Goal: Transaction & Acquisition: Purchase product/service

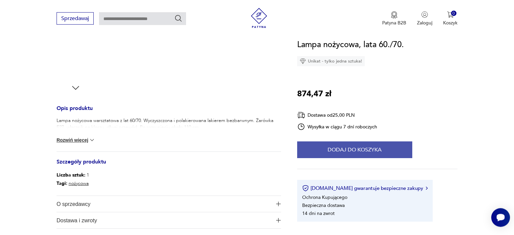
scroll to position [212, 0]
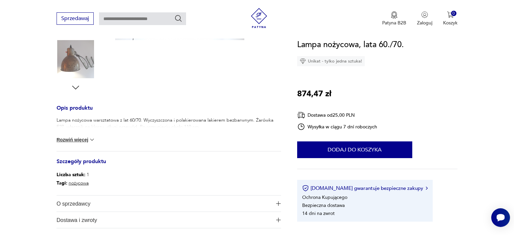
click at [86, 140] on button "Rozwiń więcej" at bounding box center [76, 140] width 39 height 7
click at [76, 86] on icon "button" at bounding box center [76, 88] width 10 height 10
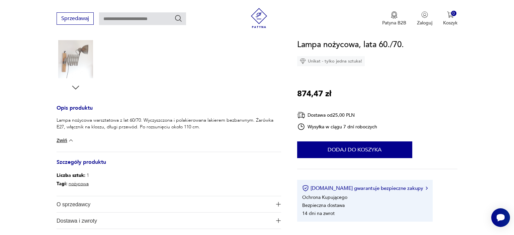
click at [76, 86] on icon "button" at bounding box center [76, 88] width 10 height 10
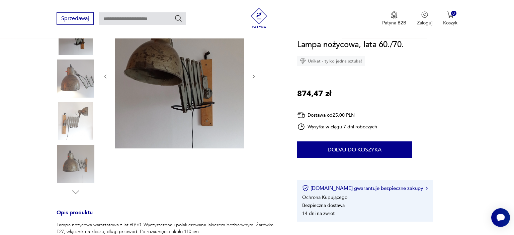
scroll to position [35, 0]
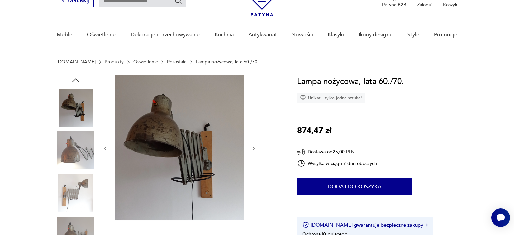
click at [175, 143] on img at bounding box center [179, 147] width 129 height 145
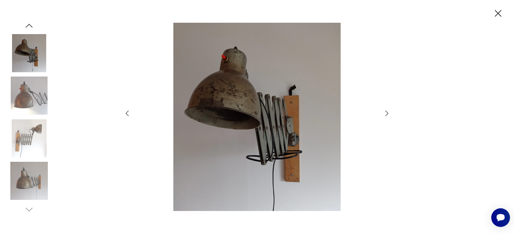
click at [389, 114] on icon "button" at bounding box center [387, 113] width 8 height 8
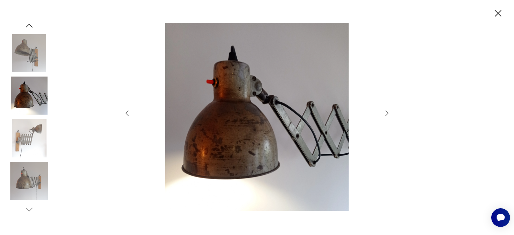
click at [387, 114] on icon "button" at bounding box center [386, 113] width 3 height 5
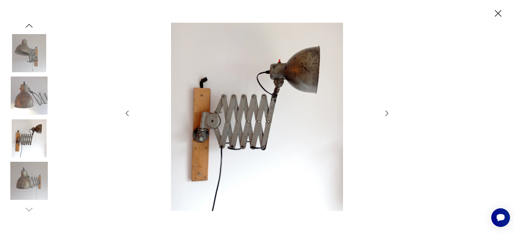
click at [387, 114] on icon "button" at bounding box center [386, 113] width 3 height 5
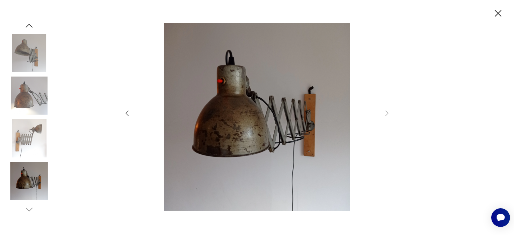
click at [500, 12] on icon "button" at bounding box center [498, 14] width 12 height 12
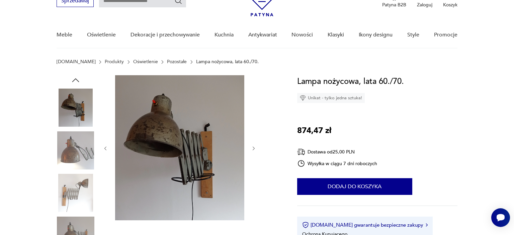
click at [152, 136] on img at bounding box center [179, 147] width 129 height 145
